Goal: Information Seeking & Learning: Find specific fact

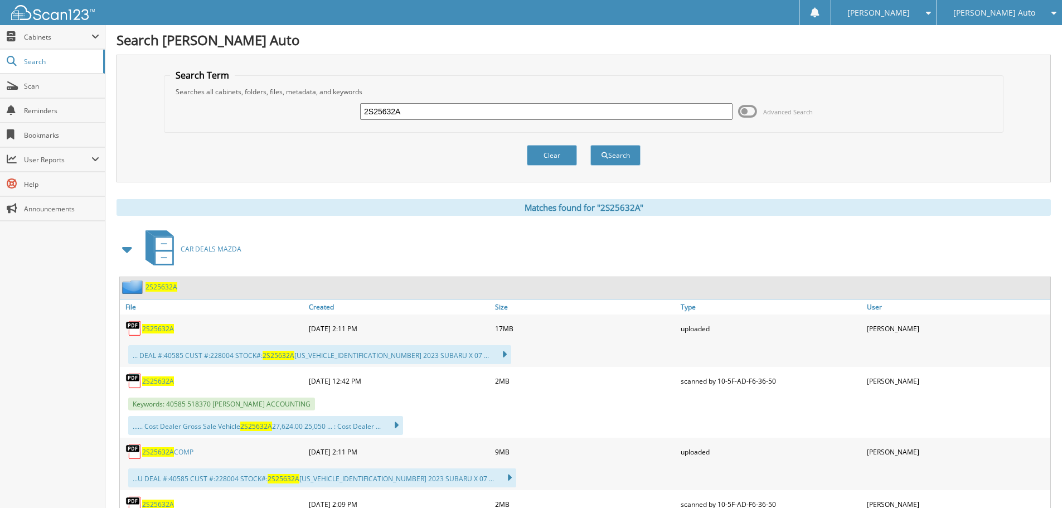
click at [462, 109] on input "2S25632A" at bounding box center [546, 111] width 372 height 17
click at [461, 109] on input "2S25632A" at bounding box center [546, 111] width 372 height 17
type input "2M25240A"
click at [590, 145] on button "Search" at bounding box center [615, 155] width 50 height 21
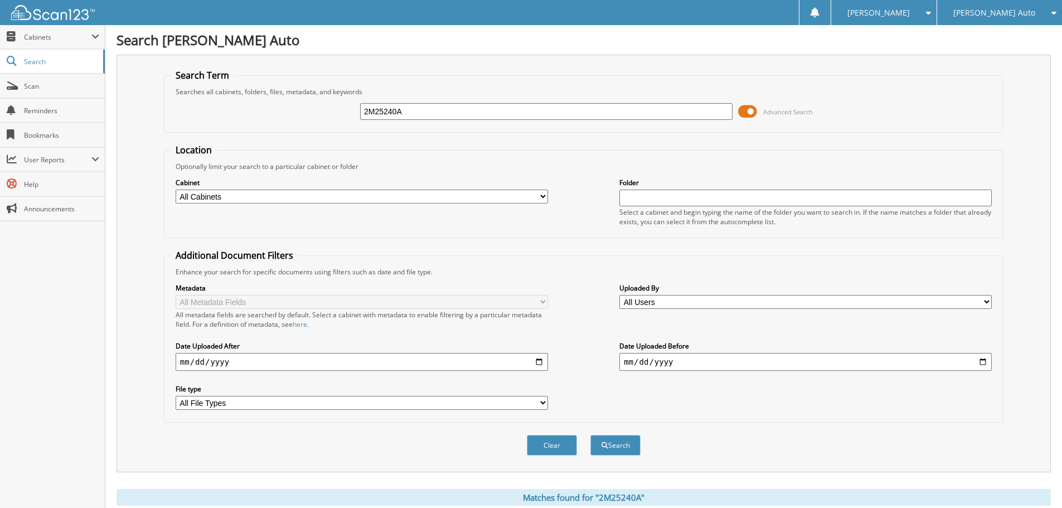
click at [752, 113] on span at bounding box center [747, 111] width 19 height 17
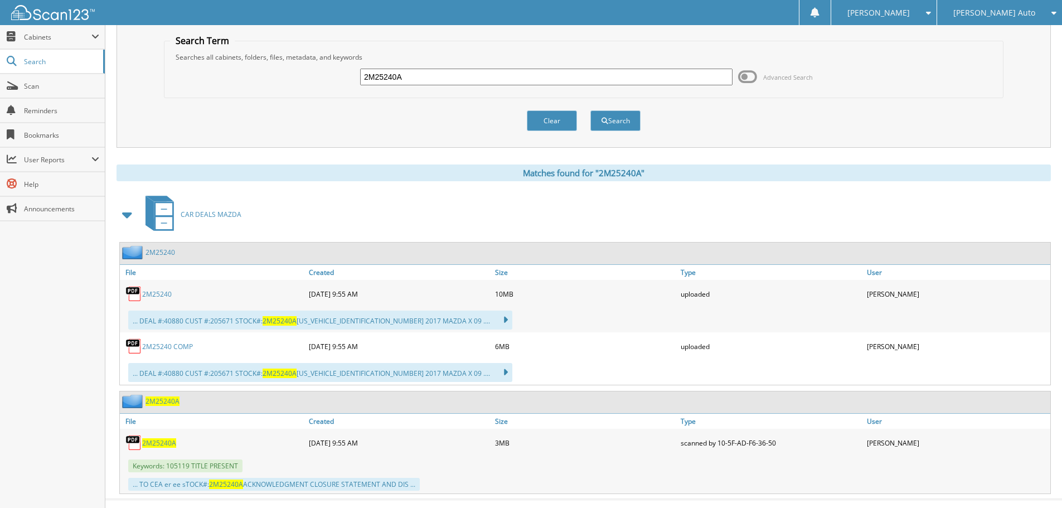
scroll to position [54, 0]
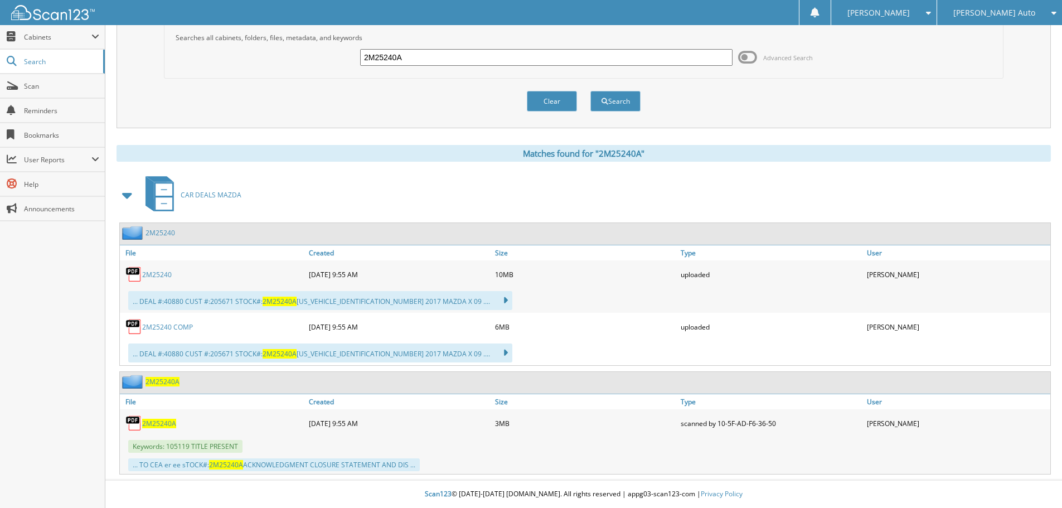
click at [168, 428] on div "2M25240A" at bounding box center [213, 423] width 186 height 22
click at [147, 425] on span "2M25240A" at bounding box center [159, 423] width 34 height 9
click at [433, 59] on input "2M25240A" at bounding box center [546, 57] width 372 height 17
click at [431, 58] on input "2M25240A" at bounding box center [546, 57] width 372 height 17
type input "2S25820"
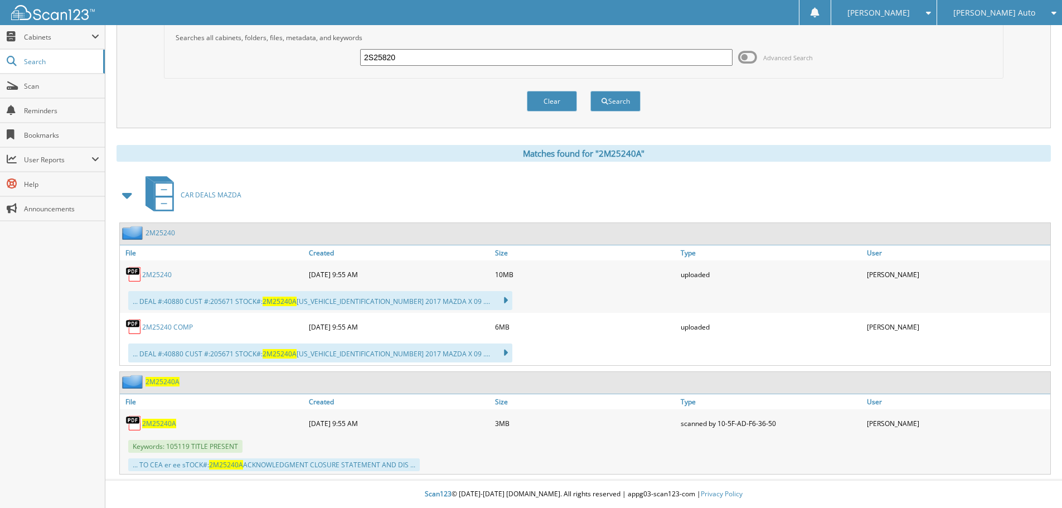
click at [590, 91] on button "Search" at bounding box center [615, 101] width 50 height 21
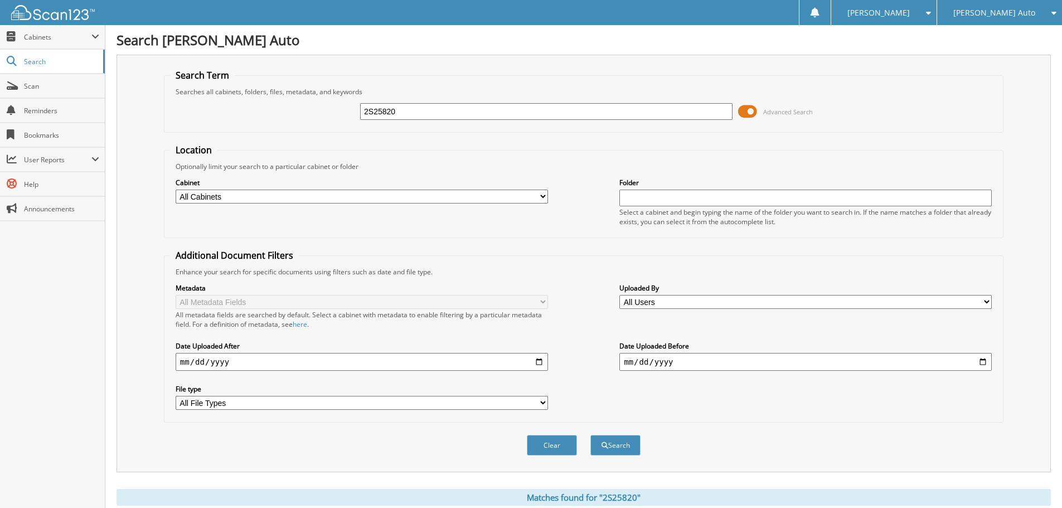
click at [746, 110] on span at bounding box center [747, 111] width 19 height 17
